Goal: Find specific page/section: Find specific page/section

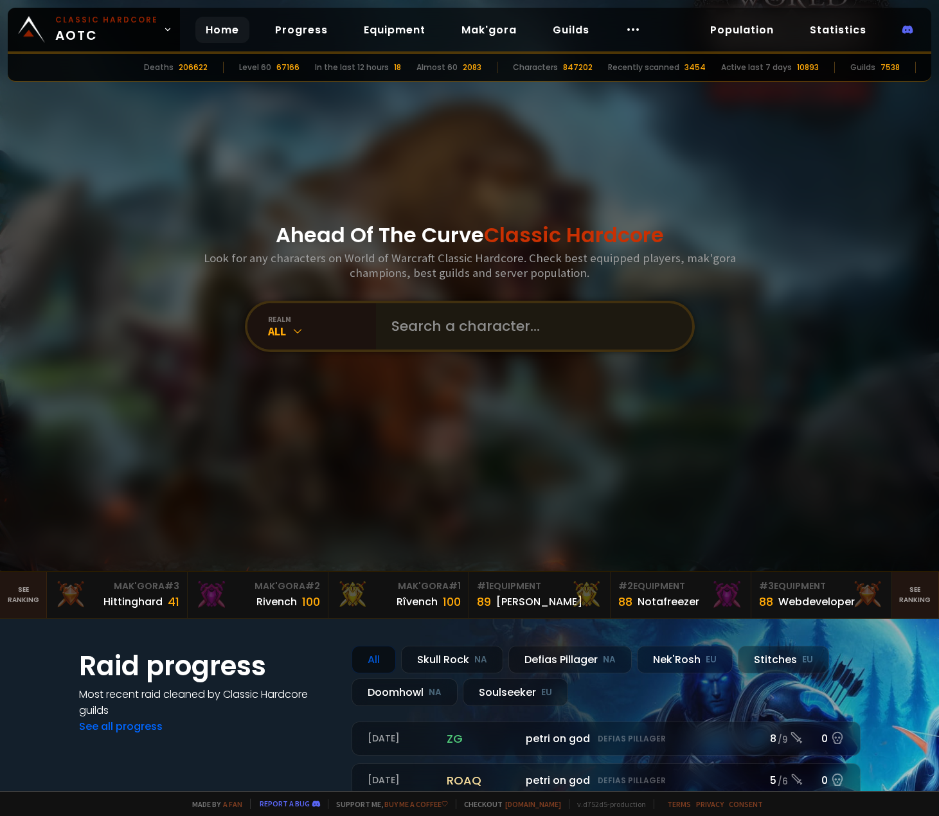
click at [376, 328] on div at bounding box center [534, 326] width 316 height 46
click at [431, 329] on input "text" at bounding box center [530, 326] width 293 height 46
type input "Jaab"
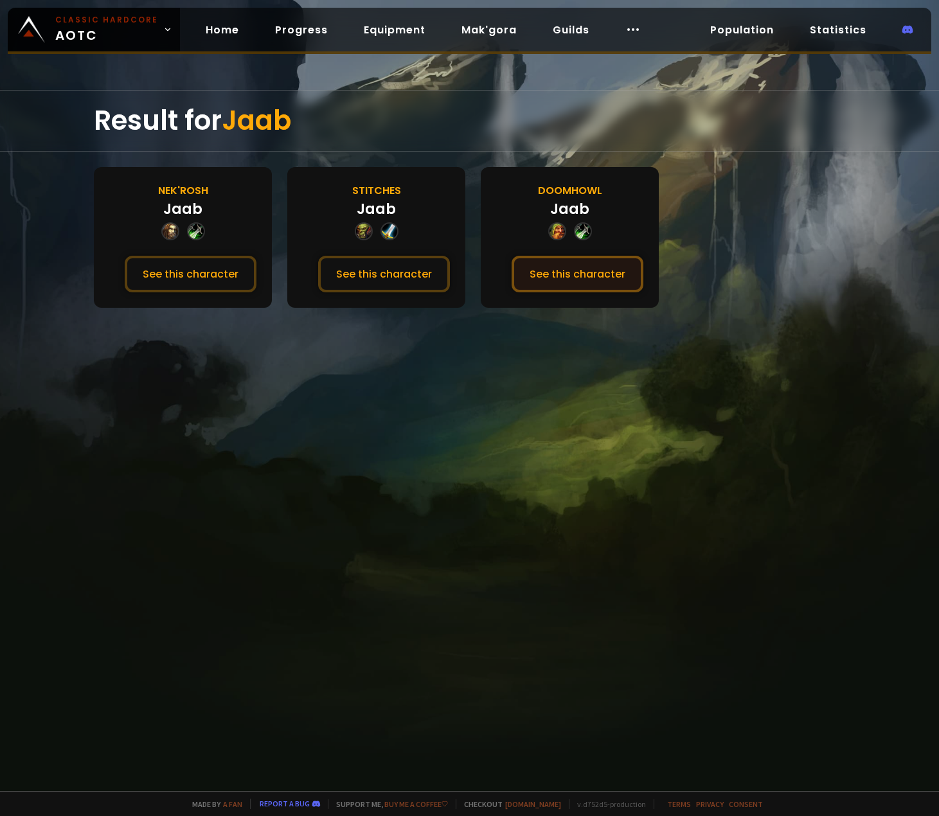
click at [578, 261] on button "See this character" at bounding box center [577, 274] width 132 height 37
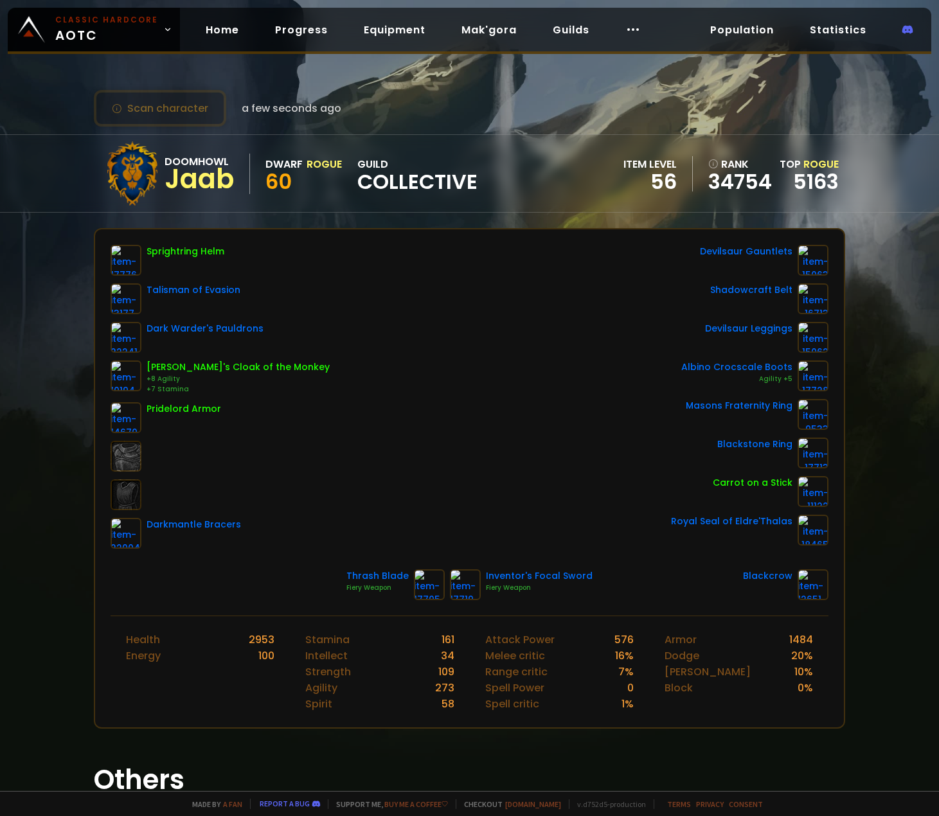
click at [505, 374] on div "Sprightring Helm Talisman of Evasion Dark Warder's Pauldrons Crusader's Cloak o…" at bounding box center [470, 397] width 718 height 304
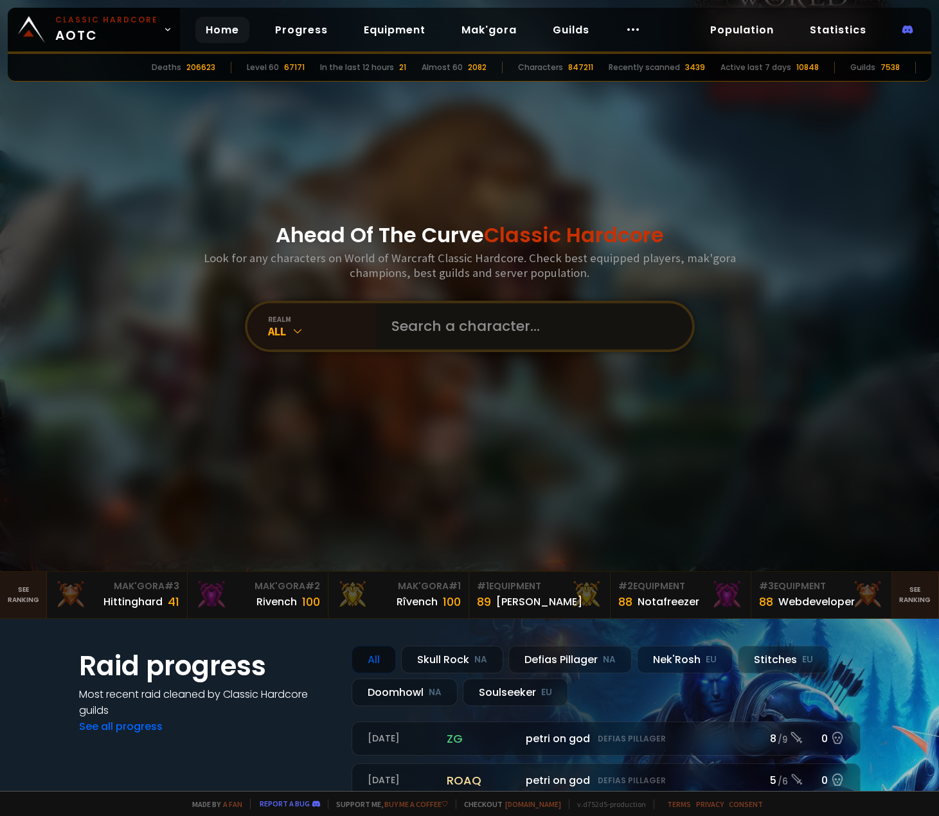
click at [456, 326] on input "text" at bounding box center [530, 326] width 293 height 46
paste input "Lêgs"
type input "Lêgs"
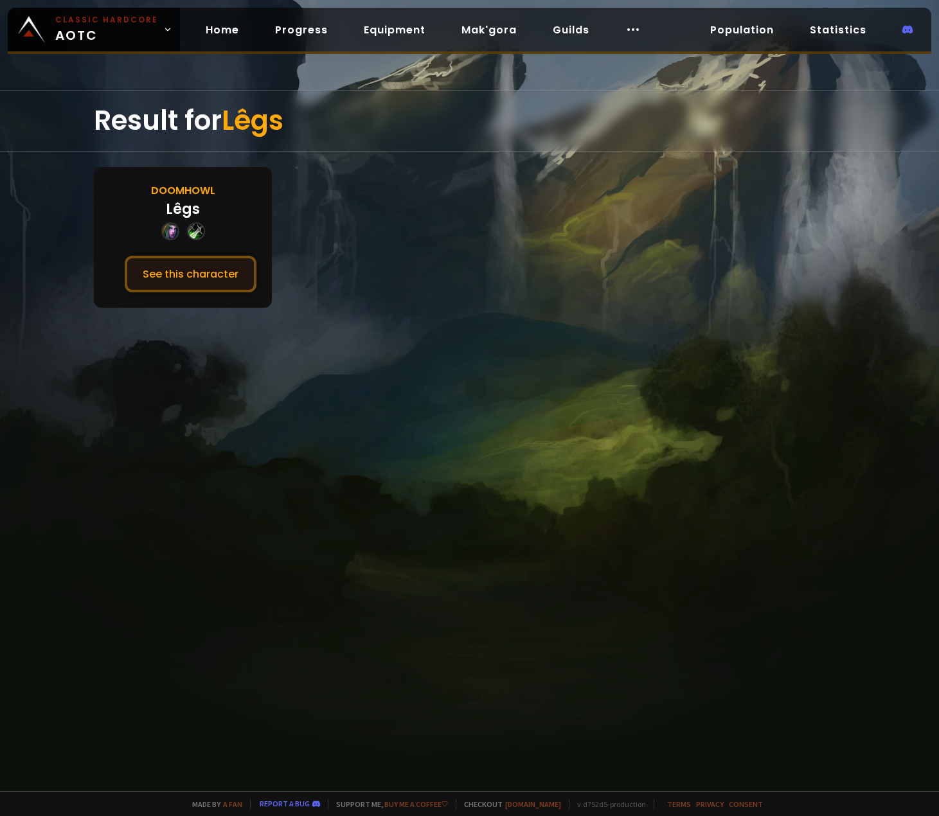
click at [195, 272] on button "See this character" at bounding box center [191, 274] width 132 height 37
